Goal: Transaction & Acquisition: Purchase product/service

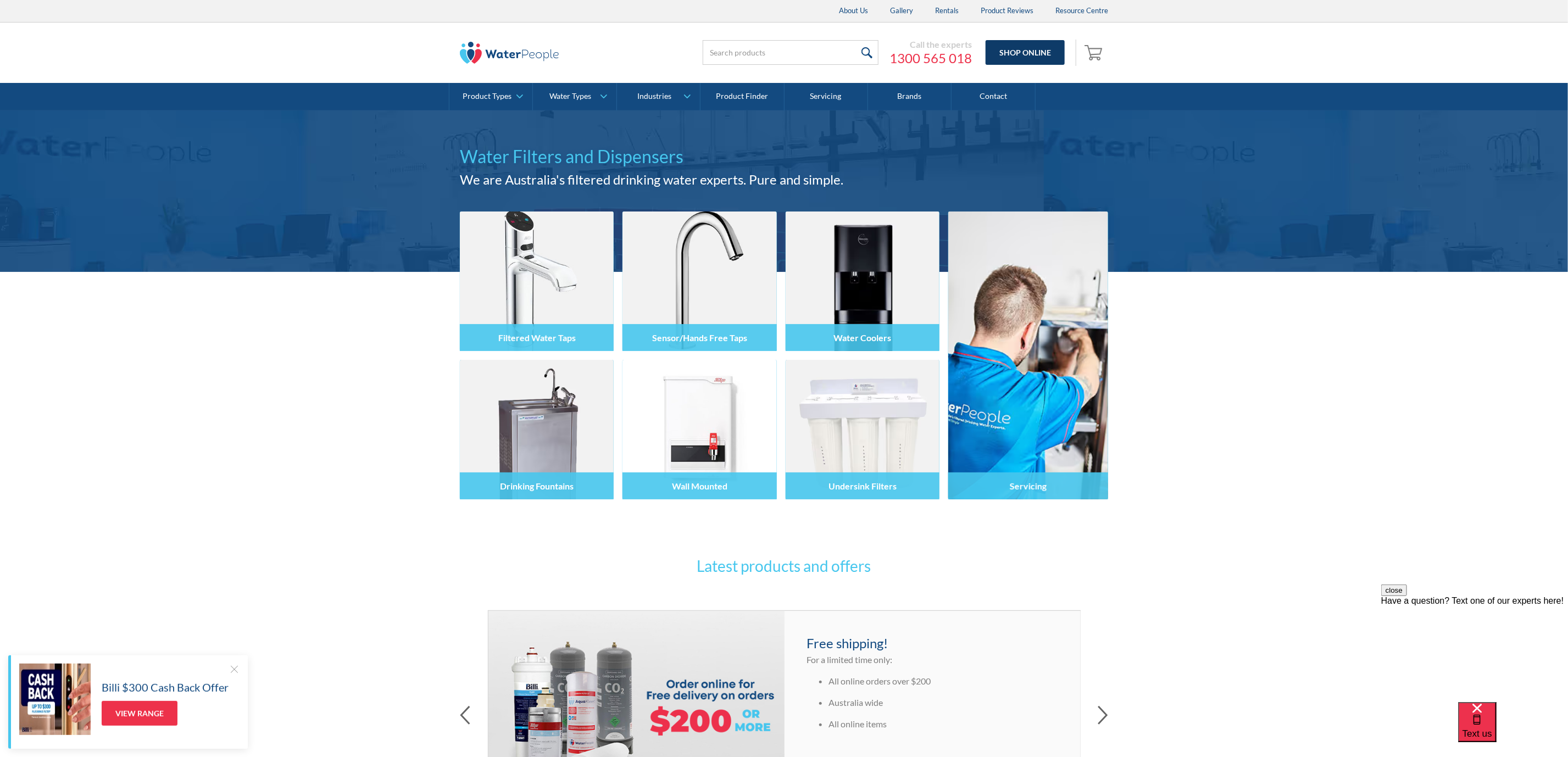
click at [1032, 54] on link "Shop Online" at bounding box center [1025, 52] width 79 height 24
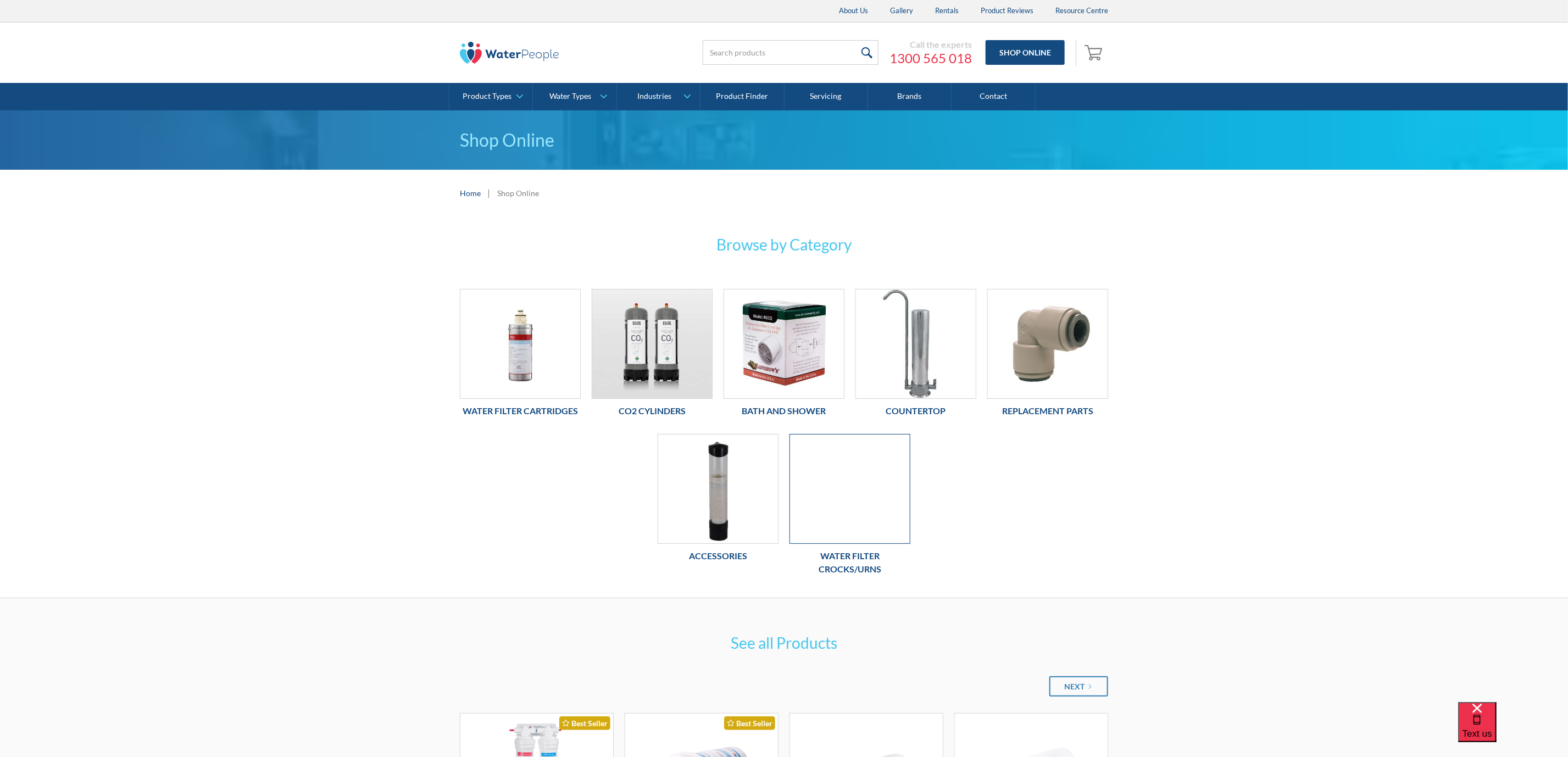
click at [831, 504] on div at bounding box center [850, 489] width 121 height 110
